Goal: Task Accomplishment & Management: Manage account settings

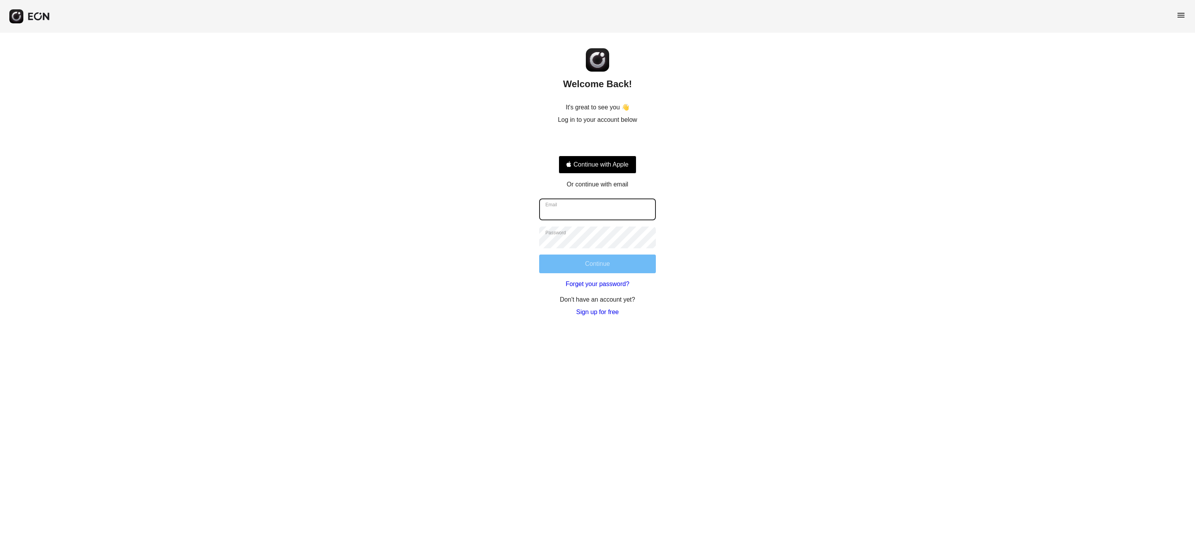
type input "**********"
click at [568, 269] on button "Continue" at bounding box center [597, 263] width 117 height 19
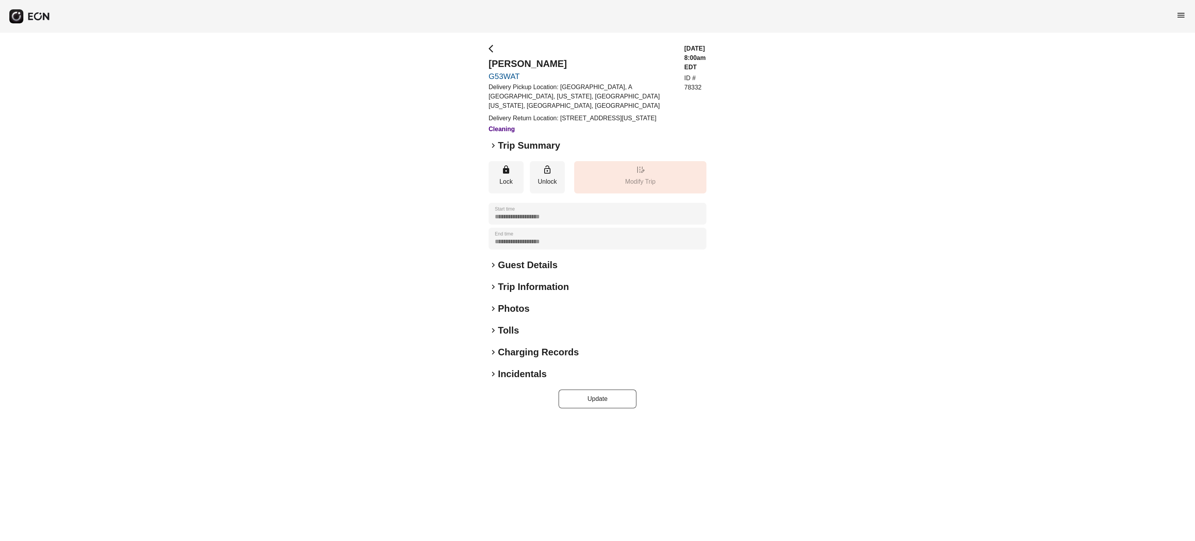
click at [518, 313] on h2 "Photos" at bounding box center [514, 308] width 32 height 12
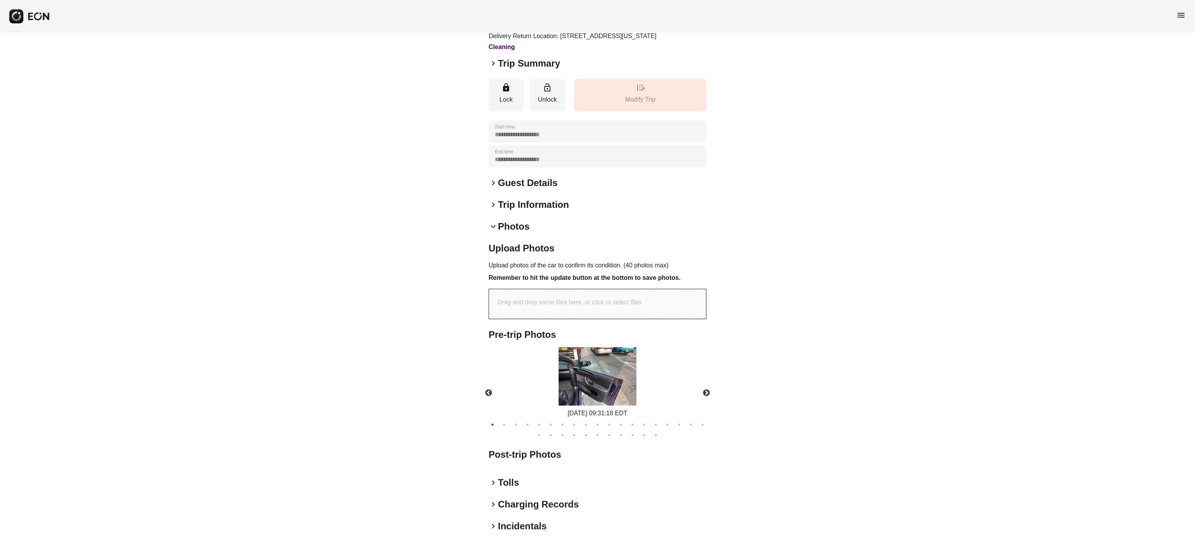
scroll to position [112, 0]
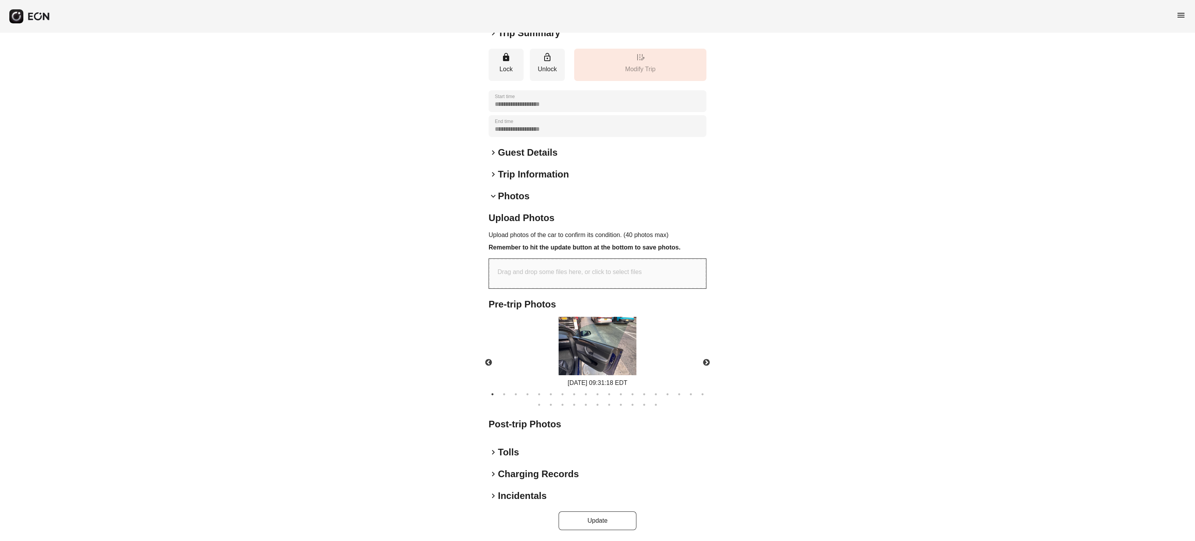
click at [515, 201] on h2 "Photos" at bounding box center [514, 196] width 32 height 12
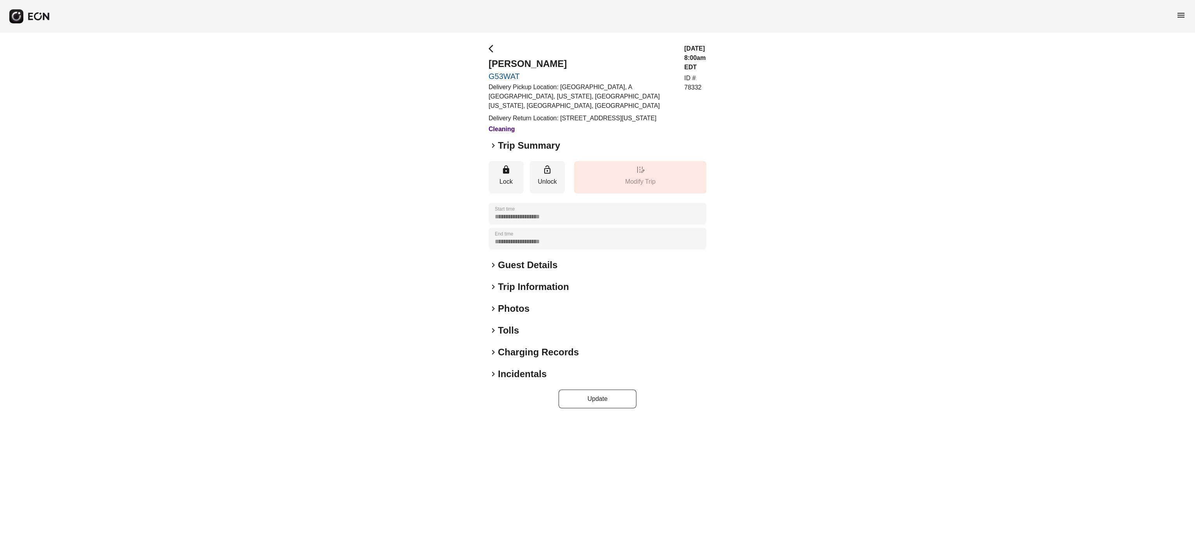
scroll to position [0, 0]
